Goal: Information Seeking & Learning: Understand process/instructions

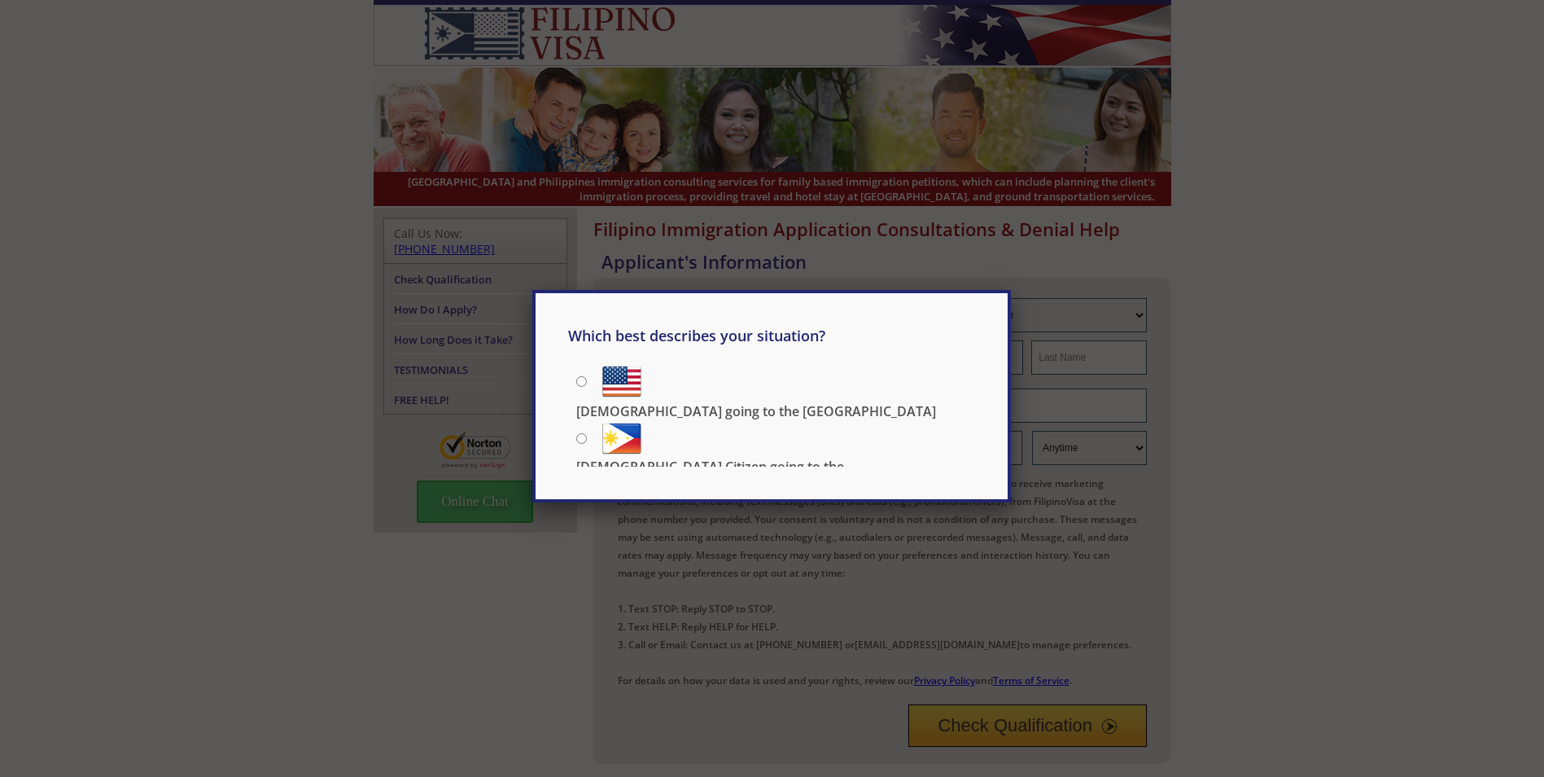
click at [578, 437] on input "[DEMOGRAPHIC_DATA] Citizen going to the [DEMOGRAPHIC_DATA]" at bounding box center [581, 438] width 11 height 11
radio input "true"
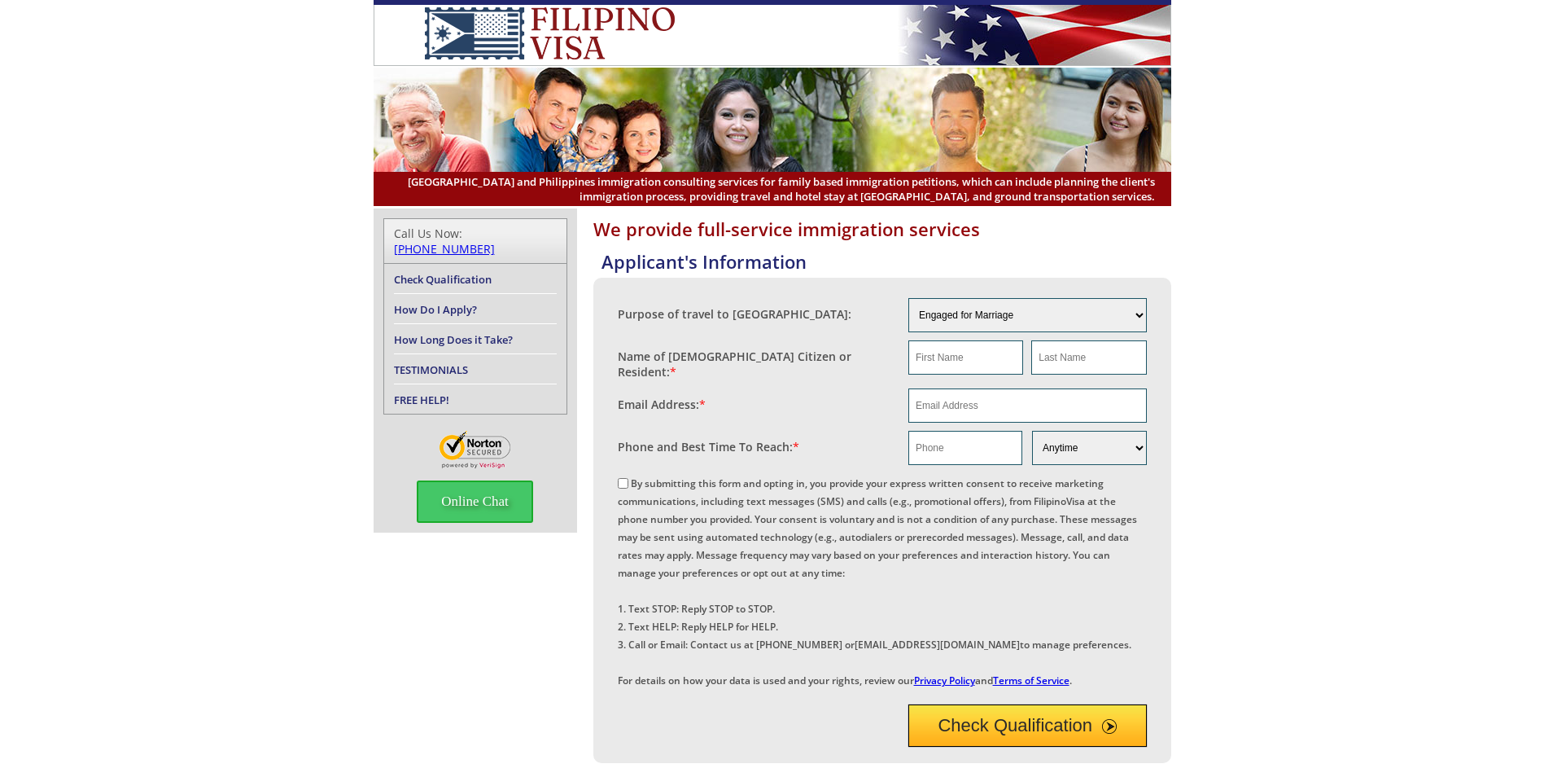
click at [873, 147] on img at bounding box center [773, 120] width 798 height 104
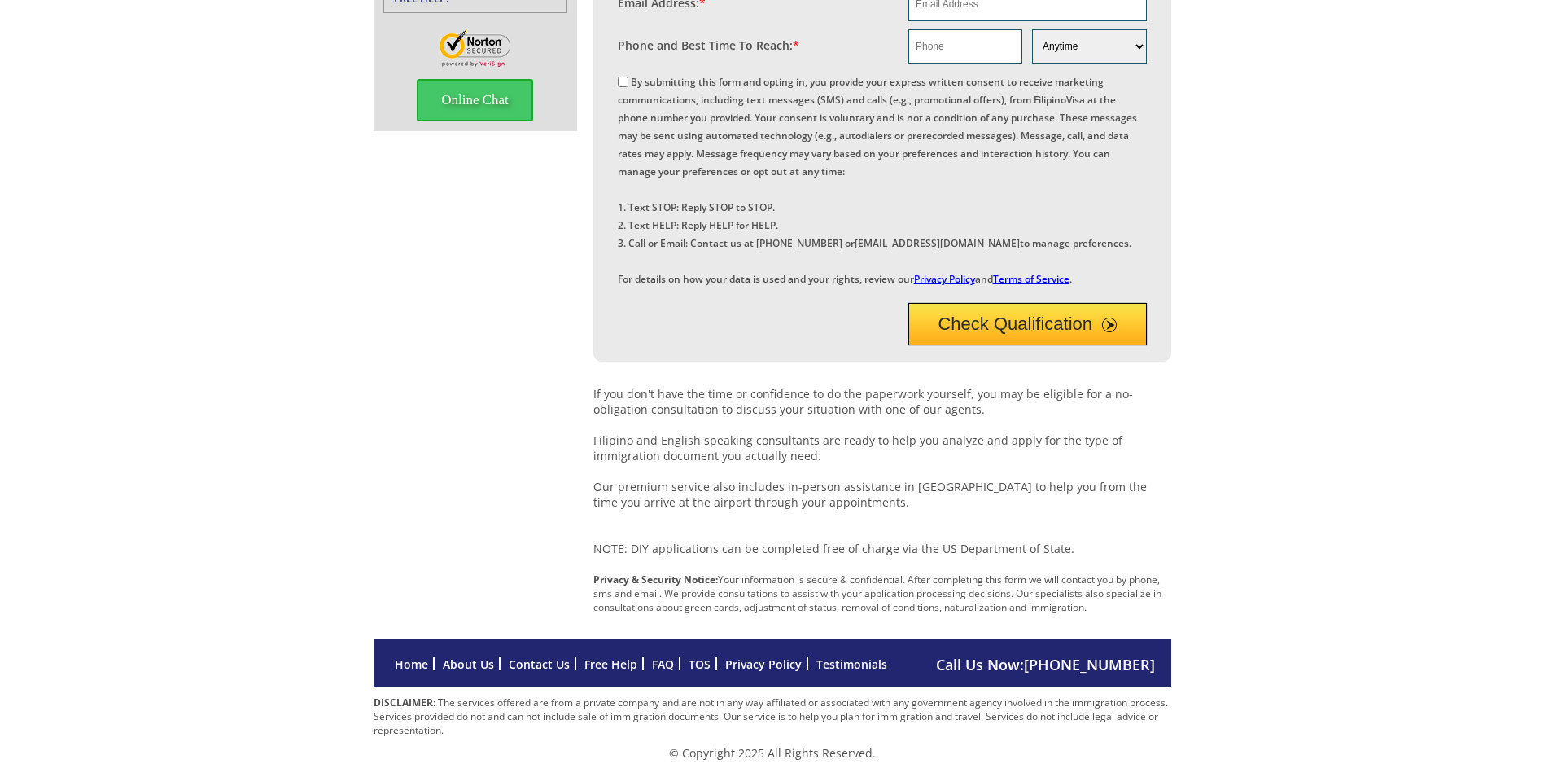
scroll to position [453, 0]
click at [418, 658] on link "Home" at bounding box center [411, 663] width 33 height 15
